Goal: Transaction & Acquisition: Purchase product/service

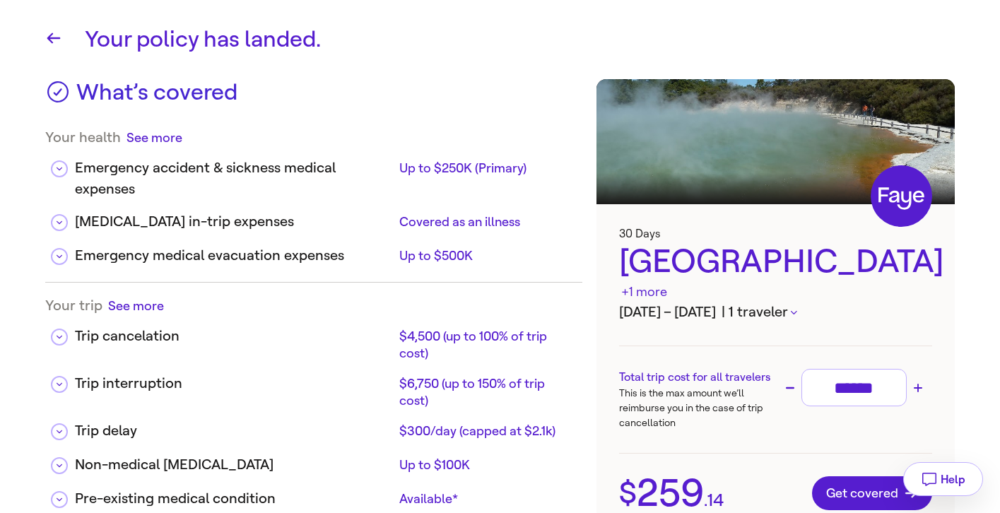
click at [797, 302] on button "| 1 traveler" at bounding box center [760, 312] width 76 height 21
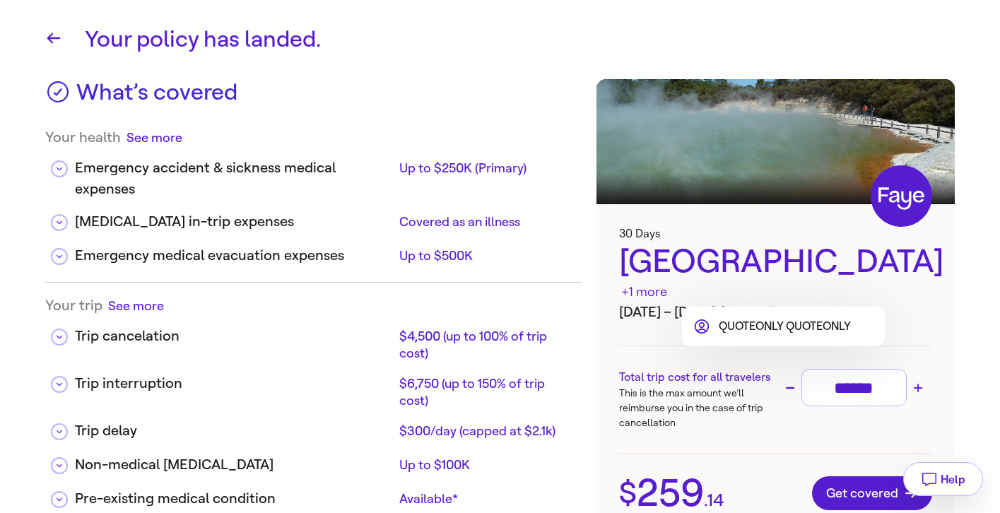
click at [508, 57] on div at bounding box center [500, 256] width 1000 height 513
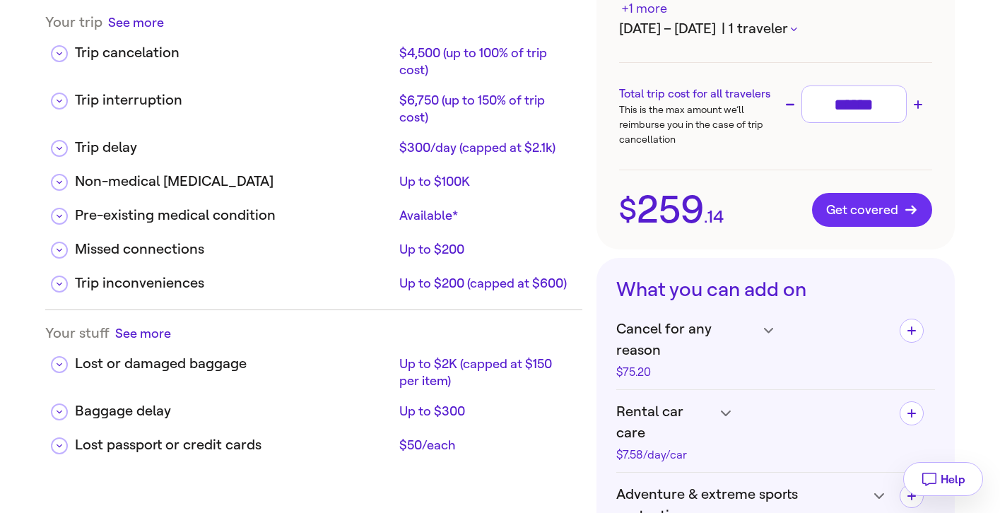
click at [838, 203] on span "Get covered" at bounding box center [872, 210] width 92 height 14
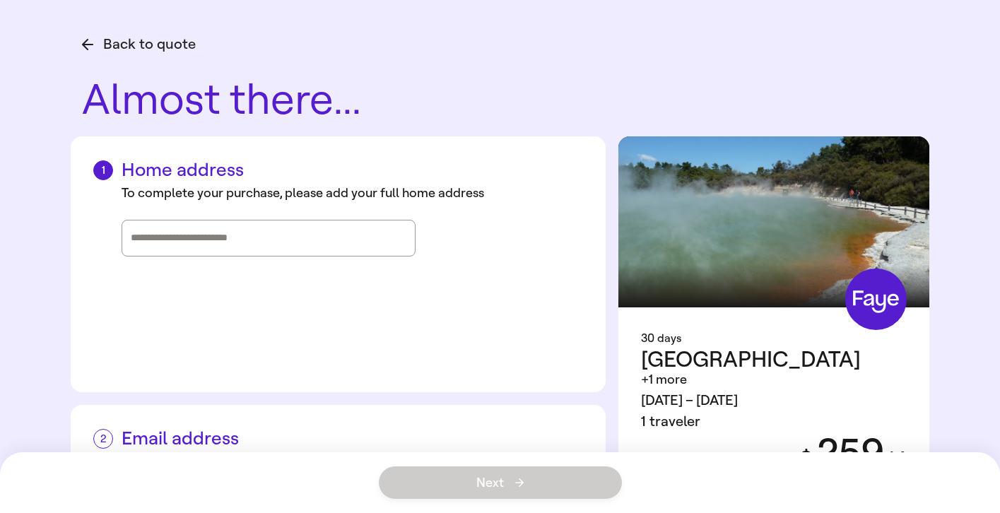
scroll to position [112, 0]
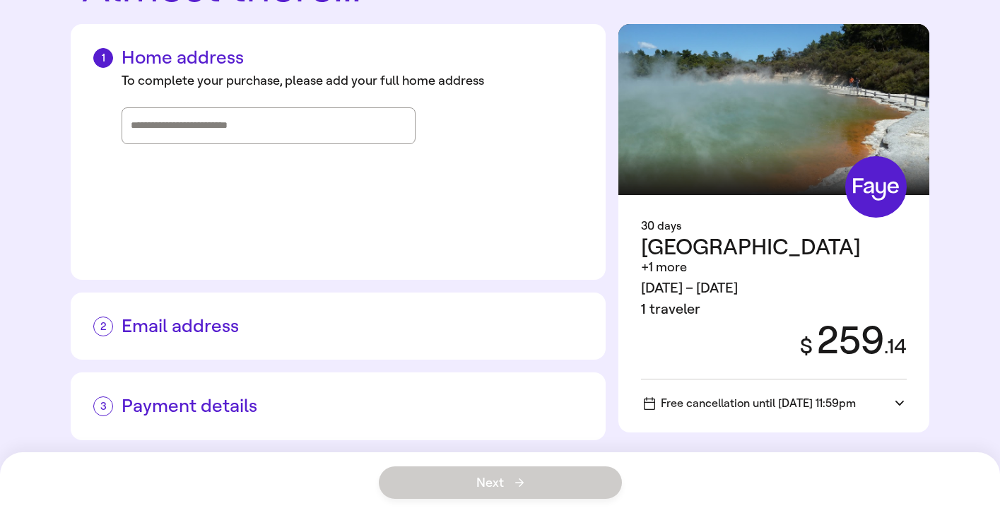
click at [152, 326] on h2 "Email address" at bounding box center [338, 326] width 490 height 22
click at [192, 124] on input "Street address, city, state" at bounding box center [269, 125] width 276 height 21
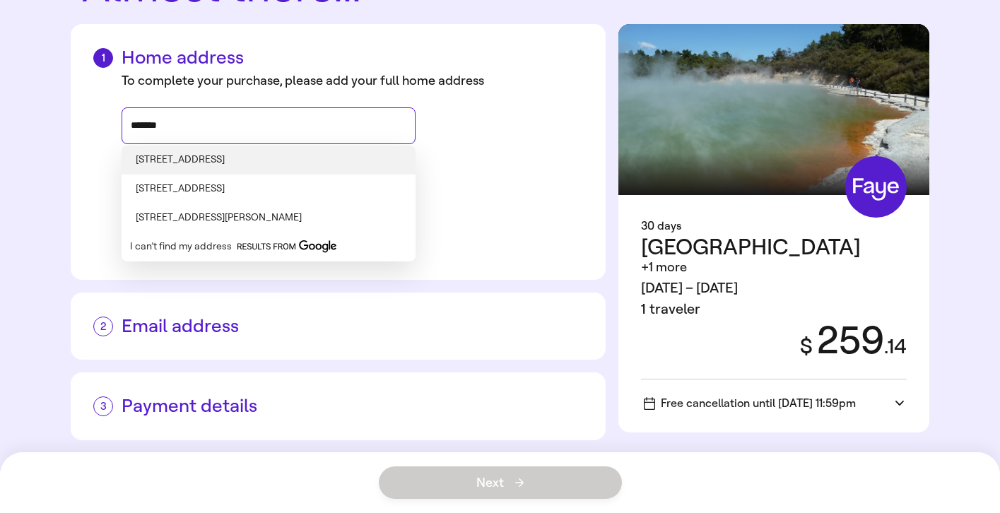
click at [175, 156] on li "[STREET_ADDRESS]" at bounding box center [269, 160] width 294 height 29
type input "**********"
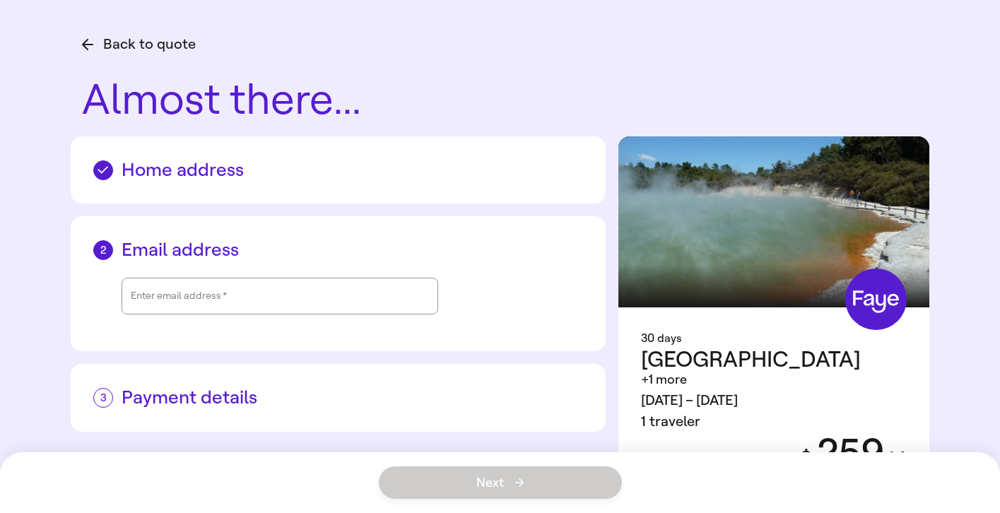
scroll to position [0, 0]
click at [181, 305] on input "Enter email address   *" at bounding box center [280, 296] width 298 height 33
click at [81, 301] on div "Email address Enter email address   *" at bounding box center [338, 283] width 535 height 135
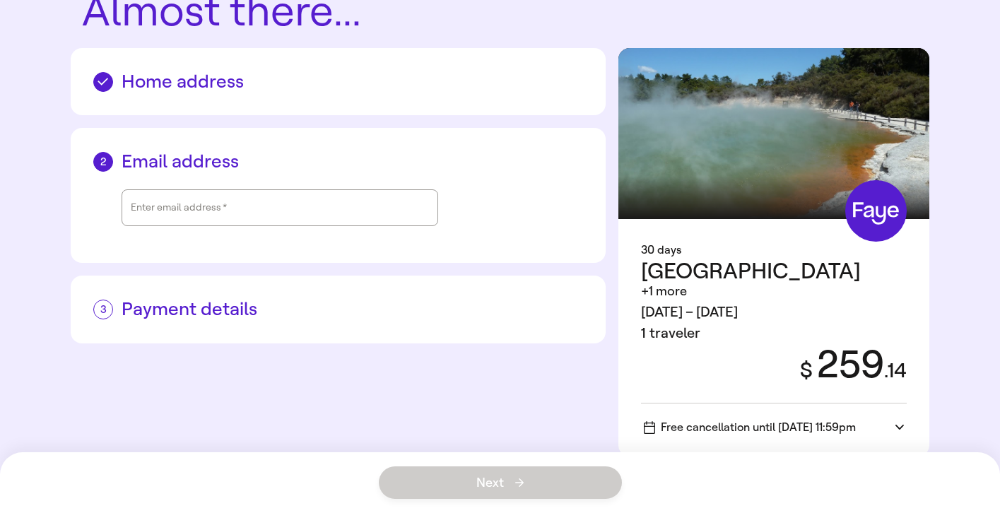
click at [190, 309] on h2 "Payment details" at bounding box center [338, 309] width 490 height 22
